Goal: Task Accomplishment & Management: Complete application form

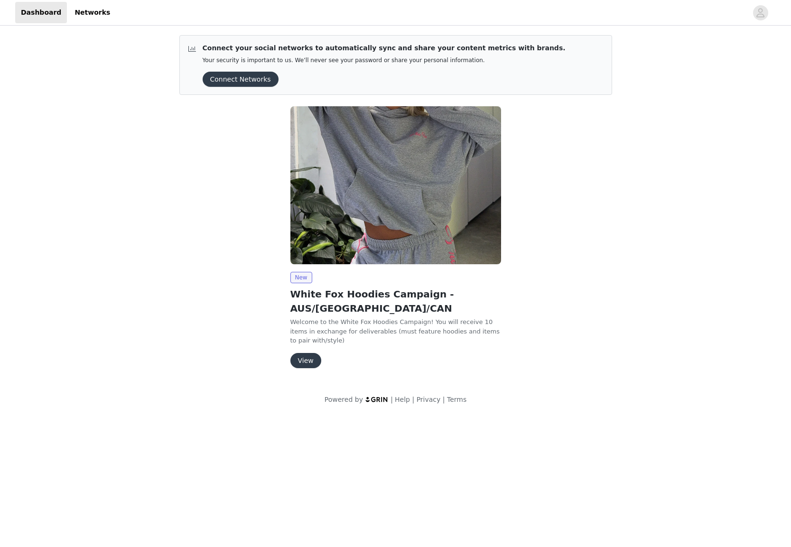
click at [308, 353] on button "View" at bounding box center [305, 360] width 31 height 15
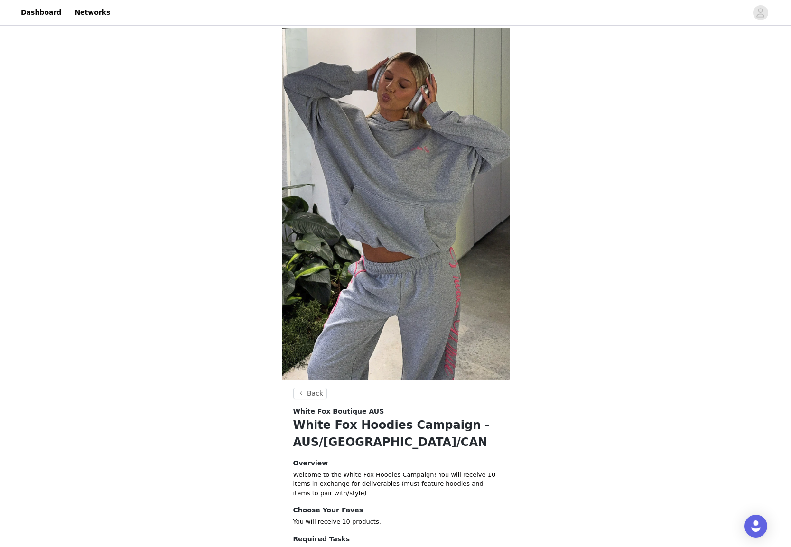
scroll to position [196, 0]
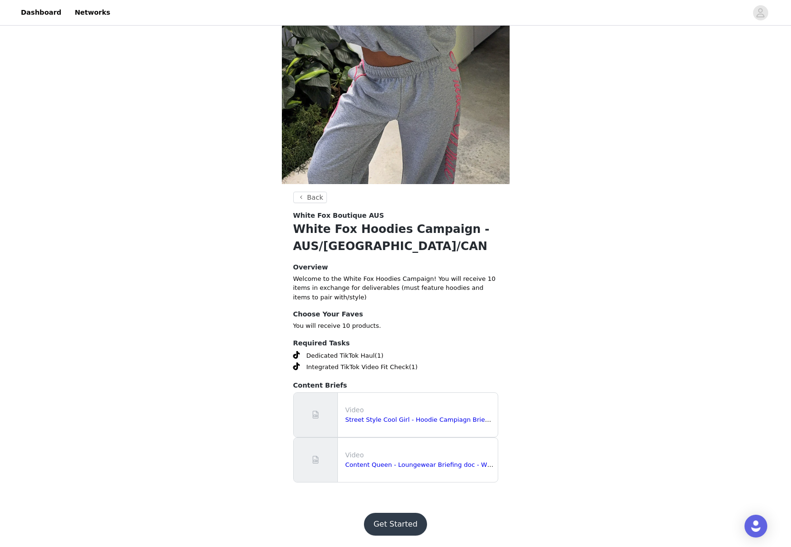
click at [391, 525] on button "Get Started" at bounding box center [395, 524] width 63 height 23
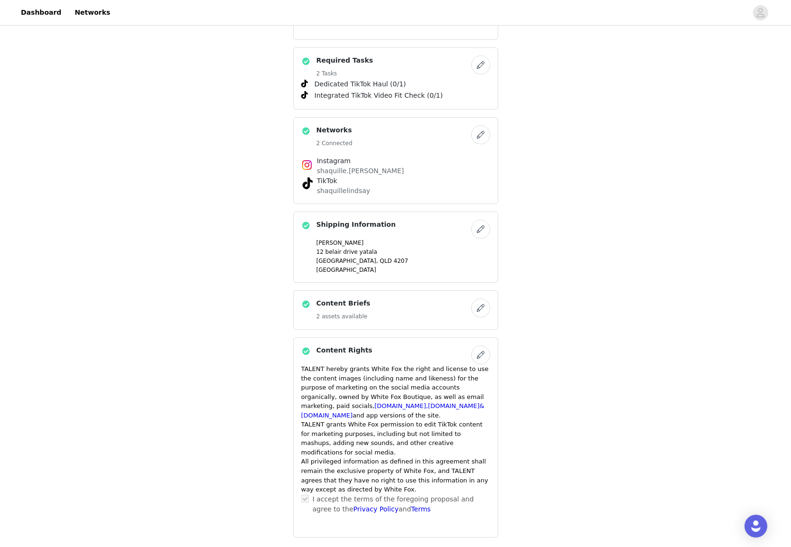
scroll to position [870, 0]
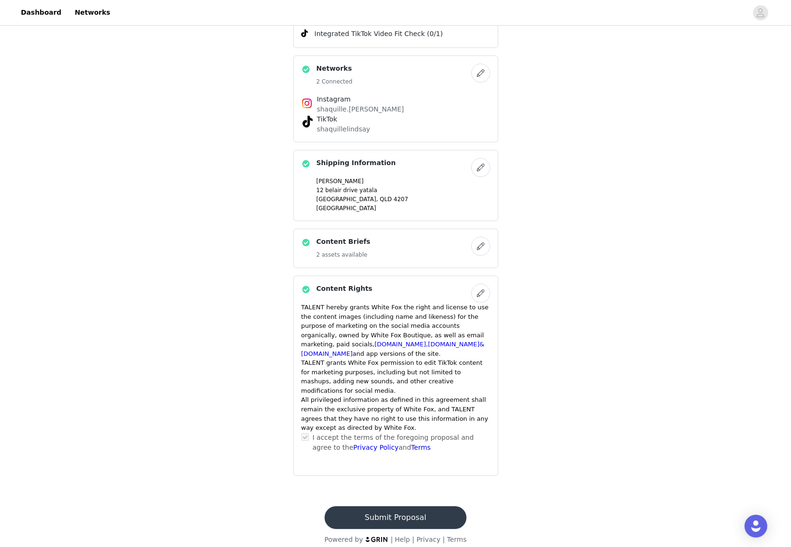
click at [383, 506] on button "Submit Proposal" at bounding box center [396, 517] width 142 height 23
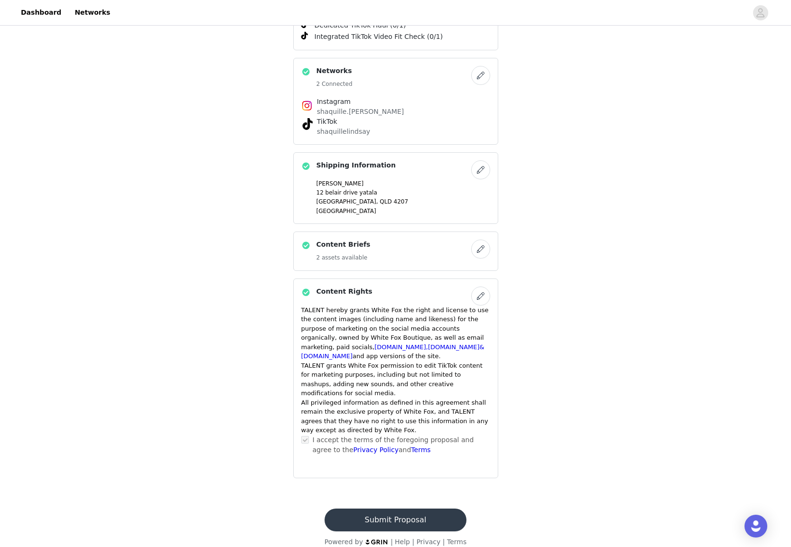
scroll to position [0, 0]
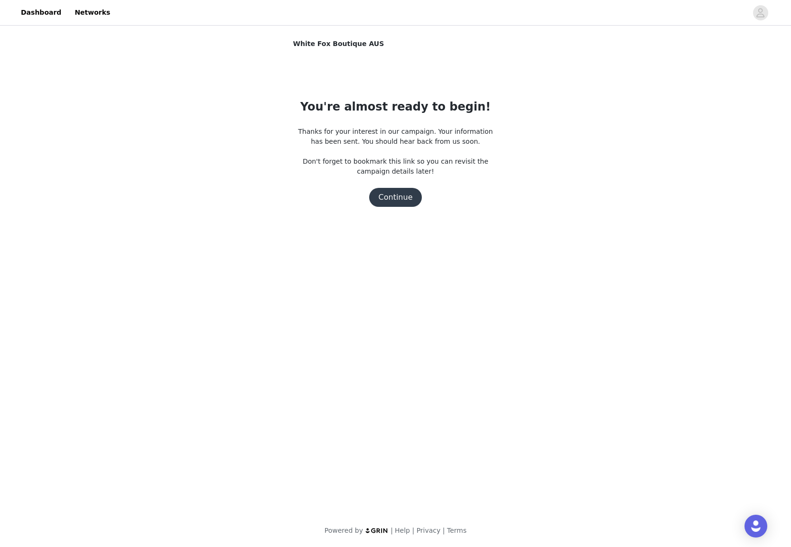
click at [398, 200] on button "Continue" at bounding box center [395, 197] width 53 height 19
